Goal: Transaction & Acquisition: Purchase product/service

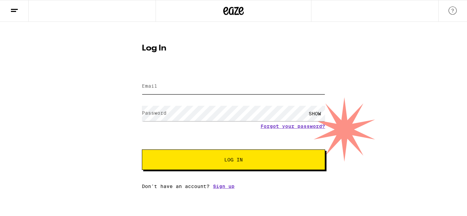
click at [150, 81] on input "Email" at bounding box center [233, 86] width 183 height 15
type input "[EMAIL_ADDRESS][DOMAIN_NAME]"
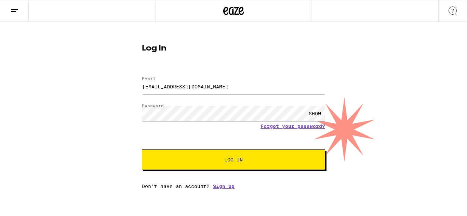
click at [222, 160] on span "Log In" at bounding box center [234, 160] width 128 height 5
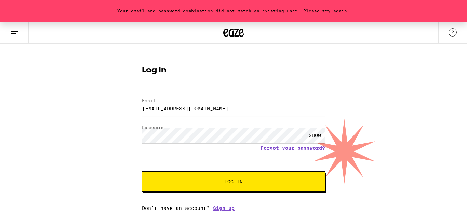
click at [142, 172] on button "Log In" at bounding box center [233, 182] width 183 height 21
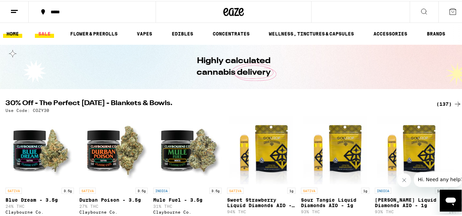
click at [46, 34] on link "SALE" at bounding box center [44, 33] width 19 height 8
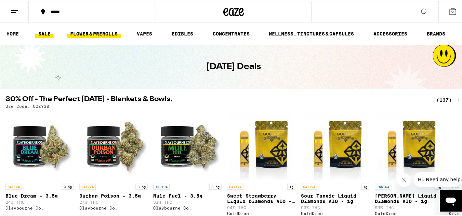
click at [105, 32] on link "FLOWER & PREROLLS" at bounding box center [94, 33] width 54 height 8
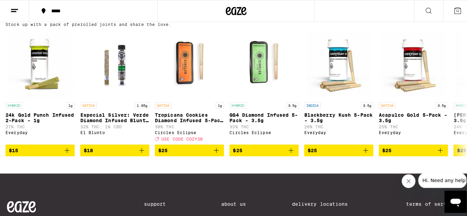
scroll to position [524, 0]
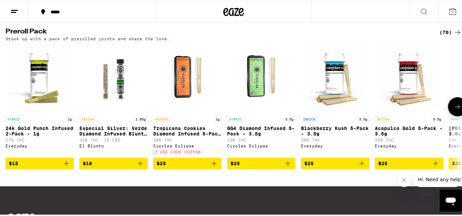
click at [178, 136] on p "Tropicana Cookies Diamond Infused 5-Pack - 3.5g" at bounding box center [187, 130] width 68 height 11
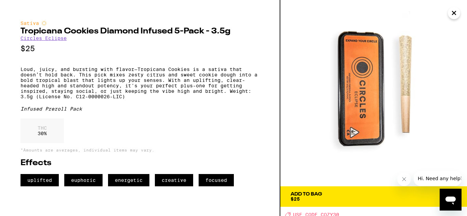
click at [50, 41] on link "Circles Eclipse" at bounding box center [44, 38] width 46 height 5
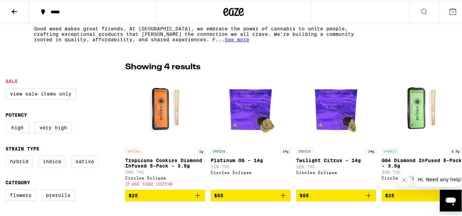
scroll to position [146, 0]
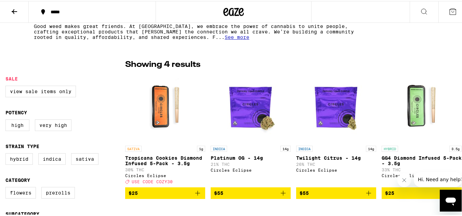
click at [197, 197] on icon "Add to bag" at bounding box center [197, 192] width 8 height 8
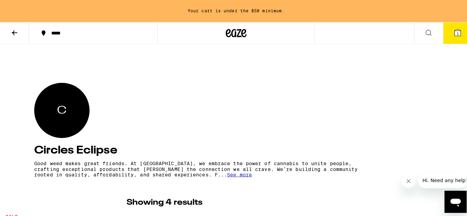
scroll to position [0, 0]
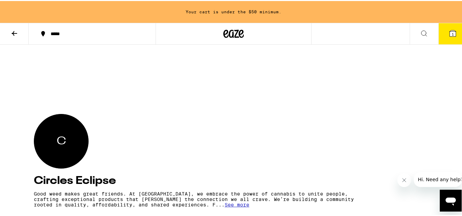
click at [420, 32] on icon at bounding box center [424, 32] width 8 height 8
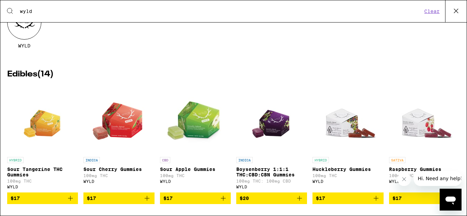
scroll to position [58, 0]
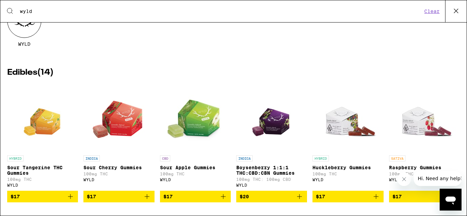
type input "wyld"
click at [415, 120] on img "Open page for Raspberry Gummies from WYLD" at bounding box center [424, 118] width 68 height 68
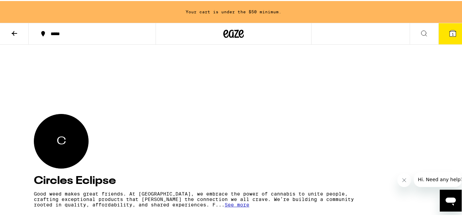
click at [421, 33] on icon at bounding box center [424, 32] width 8 height 8
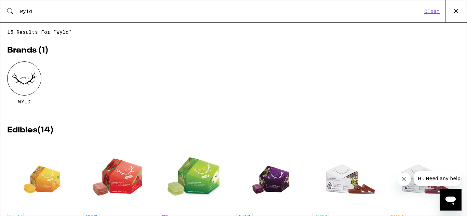
click at [411, 188] on img "Open page for Raspberry Gummies from WYLD" at bounding box center [424, 175] width 68 height 68
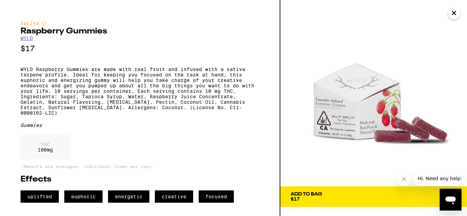
click at [344, 196] on span "Add To Bag $17" at bounding box center [373, 197] width 166 height 10
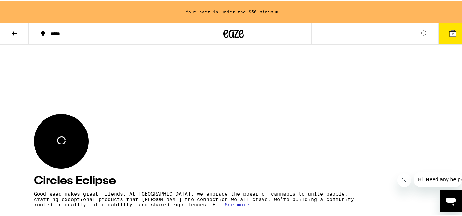
click at [450, 33] on icon at bounding box center [452, 32] width 6 height 6
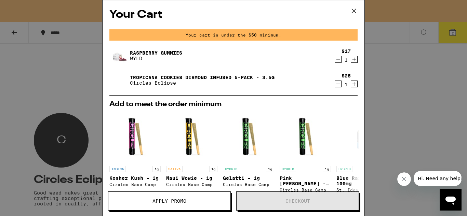
click at [351, 60] on icon "Increment" at bounding box center [354, 59] width 6 height 8
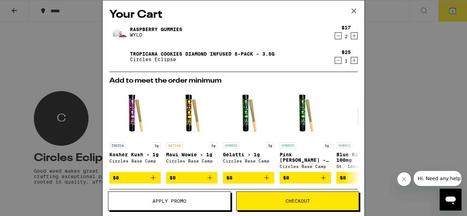
click at [351, 36] on icon "Increment" at bounding box center [354, 36] width 6 height 8
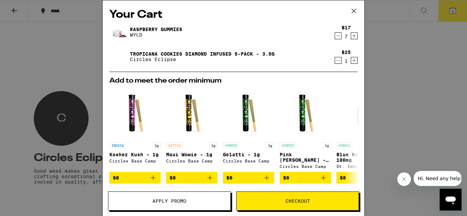
click at [351, 36] on icon "Increment" at bounding box center [354, 36] width 6 height 8
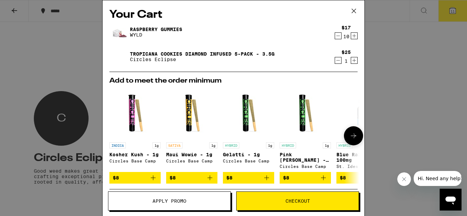
click at [209, 179] on icon "Add to bag" at bounding box center [210, 178] width 8 height 8
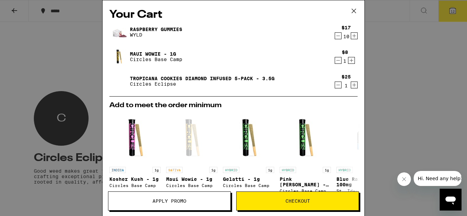
scroll to position [117, 0]
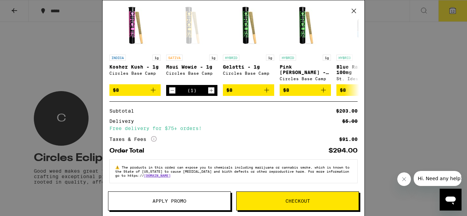
click at [177, 199] on span "Apply Promo" at bounding box center [169, 201] width 34 height 5
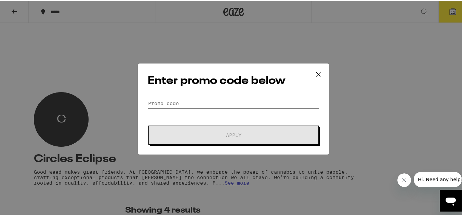
click at [166, 103] on input "Promo Code" at bounding box center [234, 102] width 172 height 10
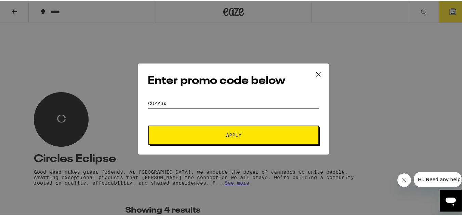
type input "COZY30"
click at [188, 130] on button "Apply" at bounding box center [233, 134] width 170 height 19
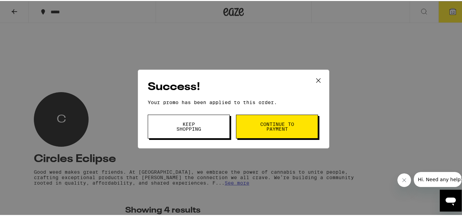
click at [188, 130] on span "Keep Shopping" at bounding box center [188, 126] width 35 height 10
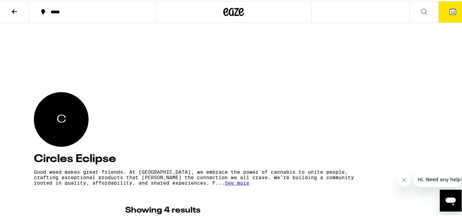
click at [422, 11] on icon at bounding box center [424, 10] width 8 height 8
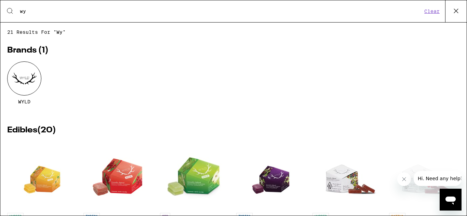
type input "w"
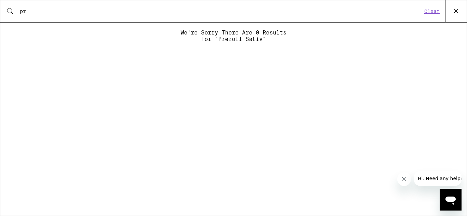
type input "p"
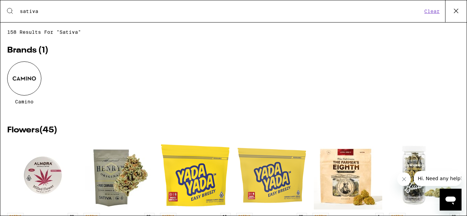
type input "sativa"
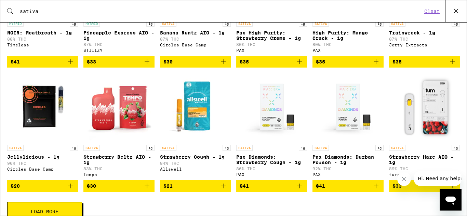
scroll to position [861, 0]
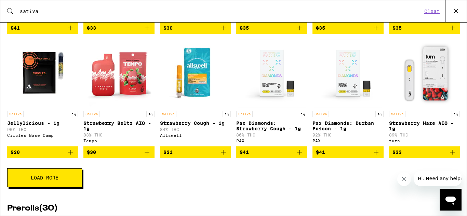
click at [37, 102] on img "Open page for Jellylicious - 1g from Circles Base Camp" at bounding box center [43, 73] width 68 height 68
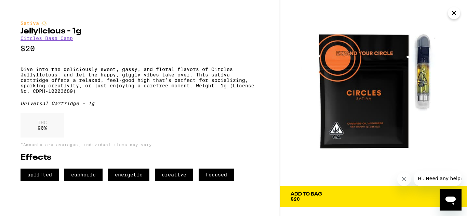
click at [455, 13] on icon "Close" at bounding box center [453, 12] width 3 height 3
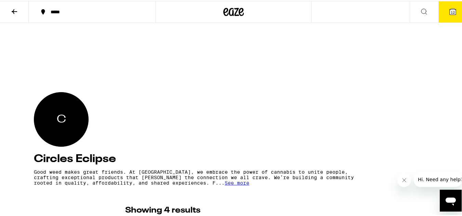
click at [420, 11] on icon at bounding box center [424, 10] width 8 height 8
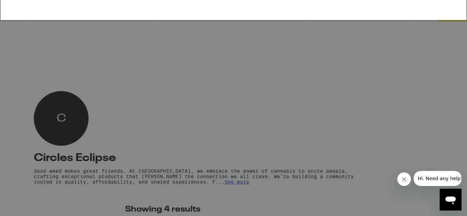
type input "s"
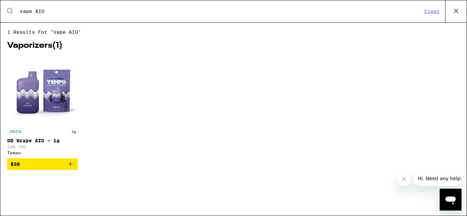
type input "vape AIO"
click at [51, 98] on img "Open page for OG Grape AIO - 1g from Tempo" at bounding box center [43, 91] width 68 height 68
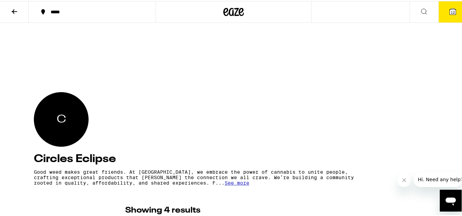
click at [420, 8] on icon at bounding box center [424, 10] width 8 height 8
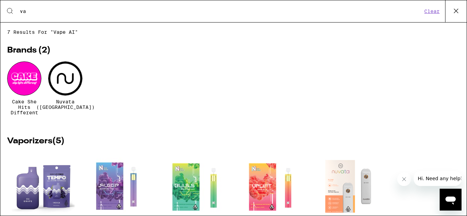
type input "v"
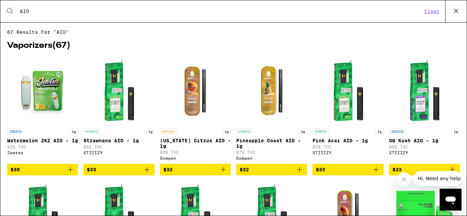
type input "AIO"
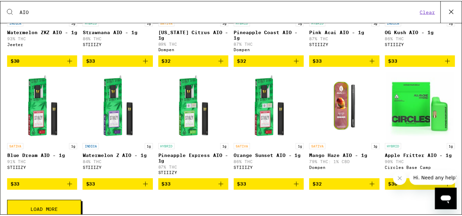
scroll to position [113, 0]
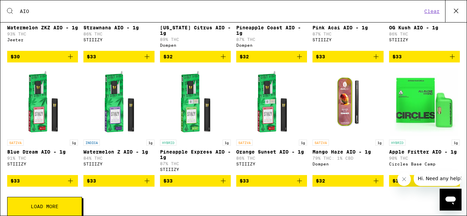
click at [339, 104] on img "Open page for Mango Haze AIO - 1g from Dompen" at bounding box center [348, 102] width 68 height 68
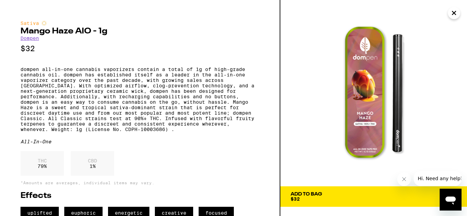
click at [343, 196] on span "Add To Bag $32" at bounding box center [373, 197] width 166 height 10
